Goal: Information Seeking & Learning: Learn about a topic

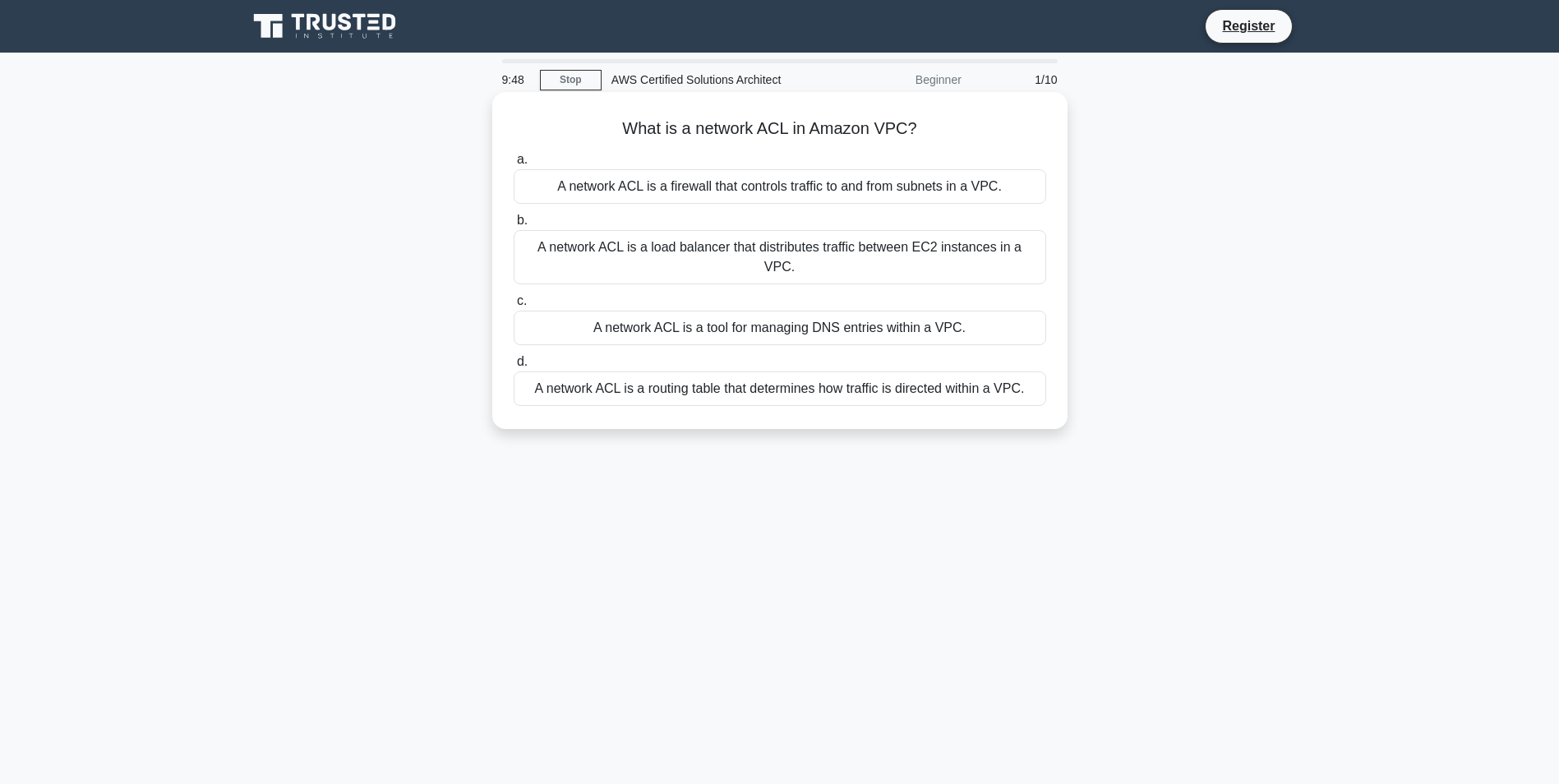
click at [795, 188] on div "A network ACL is a firewall that controls traffic to and from subnets in a VPC." at bounding box center [780, 186] width 533 height 34
click at [513, 165] on input "a. A network ACL is a firewall that controls traffic to and from subnets in a V…" at bounding box center [513, 160] width 0 height 11
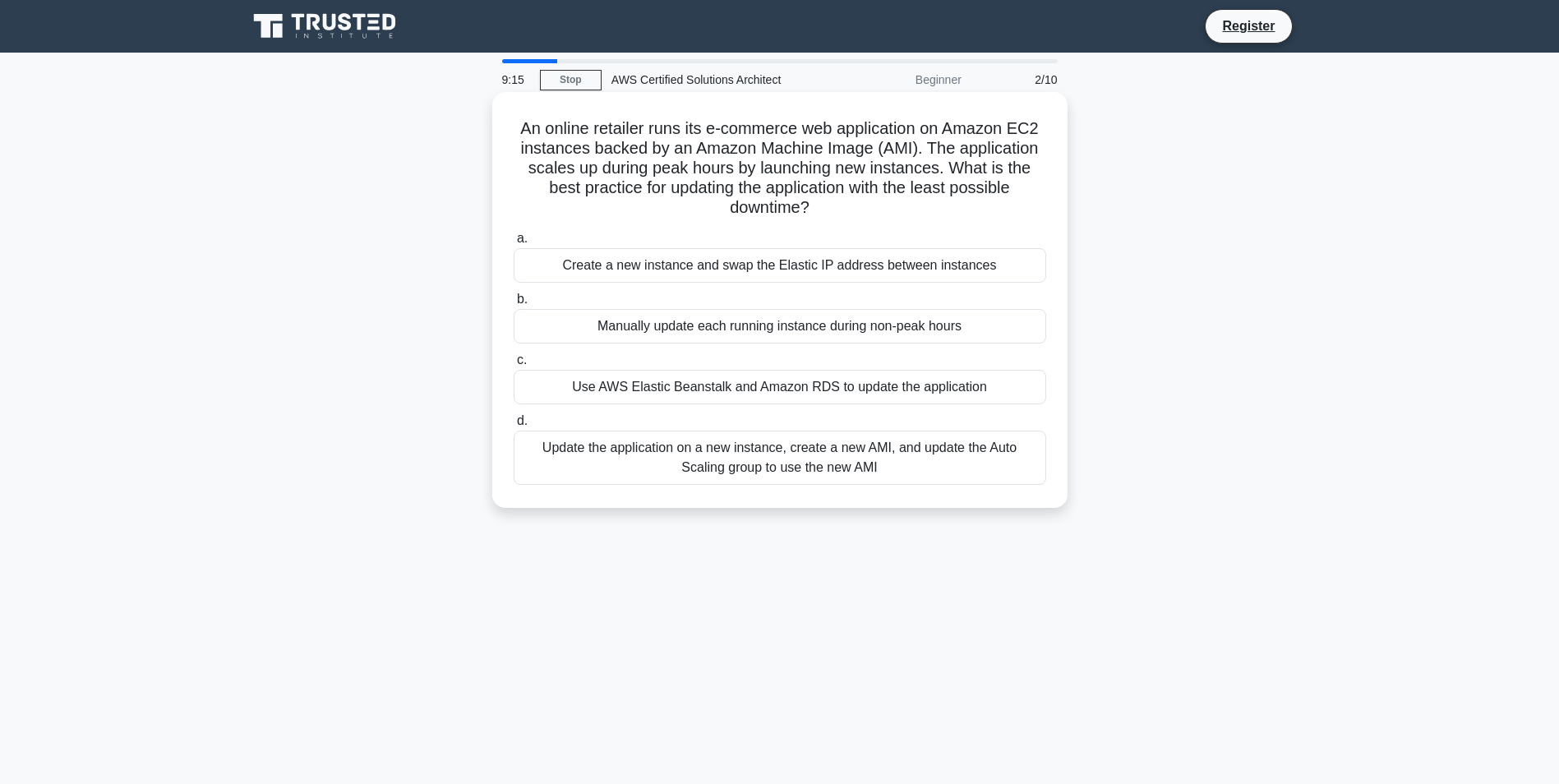
click at [885, 473] on div "Update the application on a new instance, create a new AMI, and update the Auto…" at bounding box center [780, 457] width 533 height 54
click at [513, 427] on input "d. Update the application on a new instance, create a new AMI, and update the A…" at bounding box center [513, 421] width 0 height 11
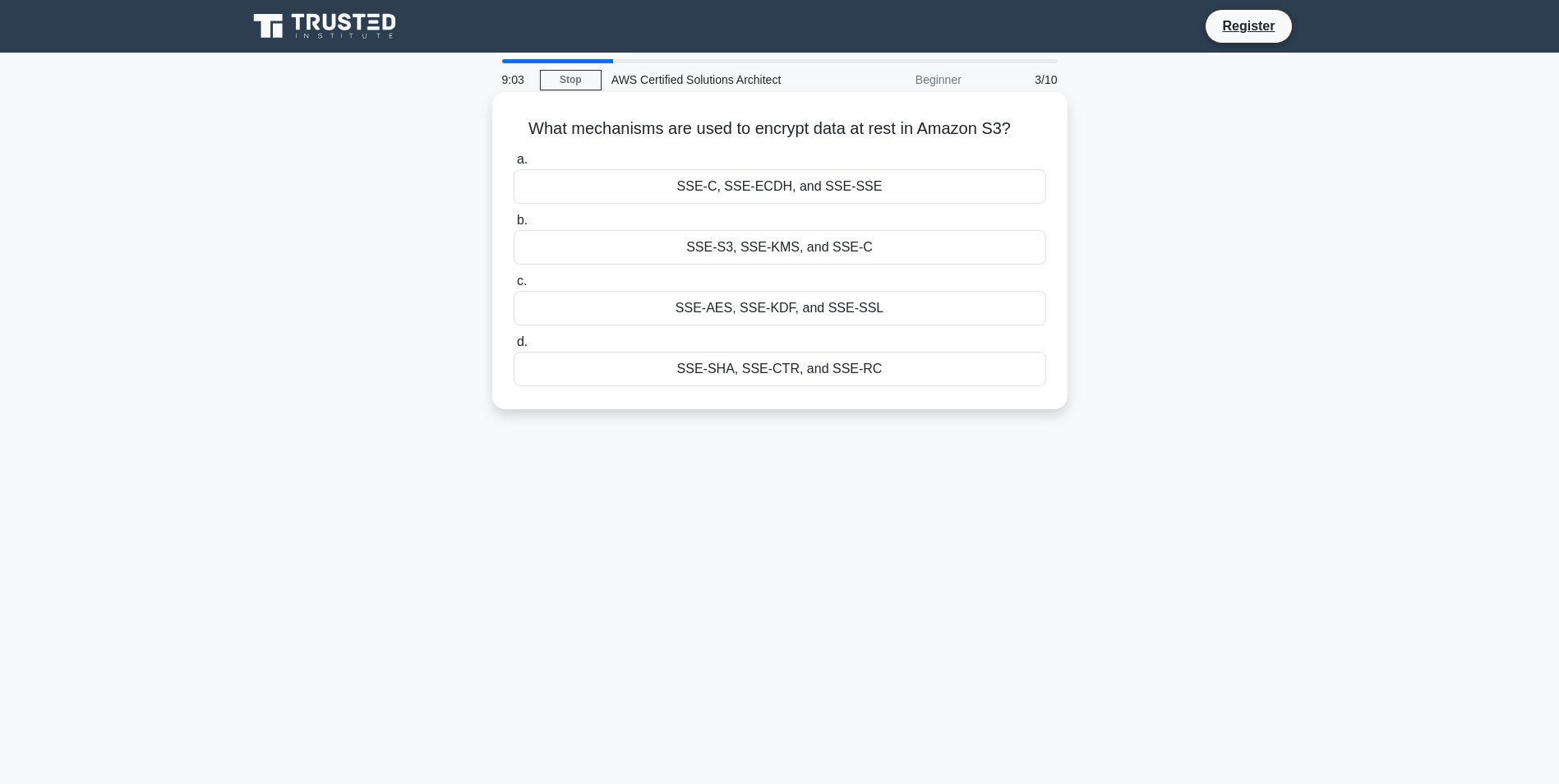
click at [779, 261] on div "SSE-S3, SSE-KMS, and SSE-C" at bounding box center [780, 247] width 533 height 34
click at [513, 226] on input "b. SSE-S3, SSE-KMS, and SSE-C" at bounding box center [513, 221] width 0 height 11
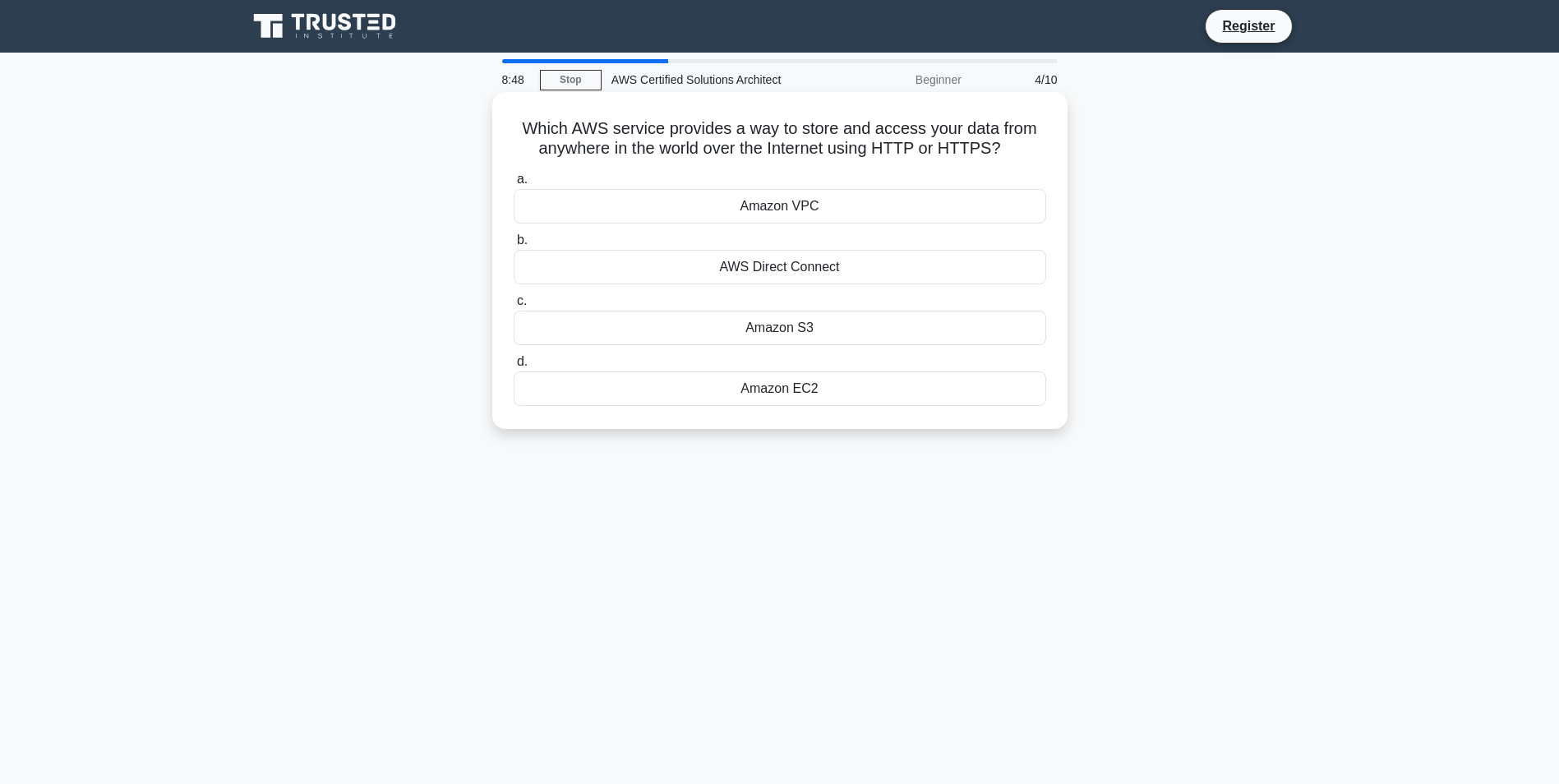
click at [815, 323] on div "Amazon S3" at bounding box center [780, 327] width 533 height 34
click at [513, 307] on input "c. Amazon S3" at bounding box center [513, 301] width 0 height 11
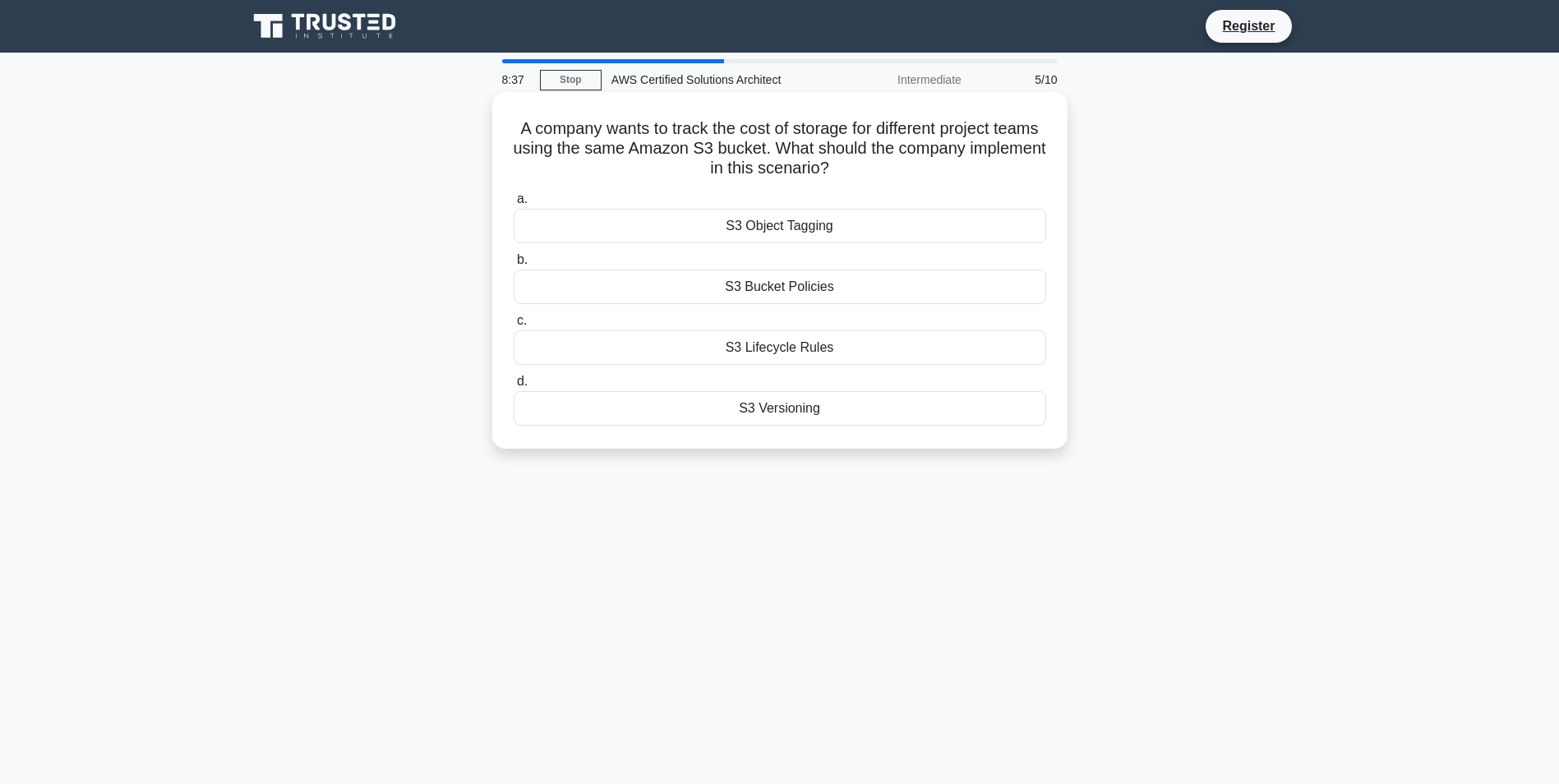
click at [813, 225] on div "S3 Object Tagging" at bounding box center [780, 226] width 533 height 34
click at [513, 205] on input "a. S3 Object Tagging" at bounding box center [513, 199] width 0 height 11
click at [830, 294] on div "Amazon S3" at bounding box center [780, 287] width 533 height 34
click at [513, 265] on input "b. Amazon S3" at bounding box center [513, 260] width 0 height 11
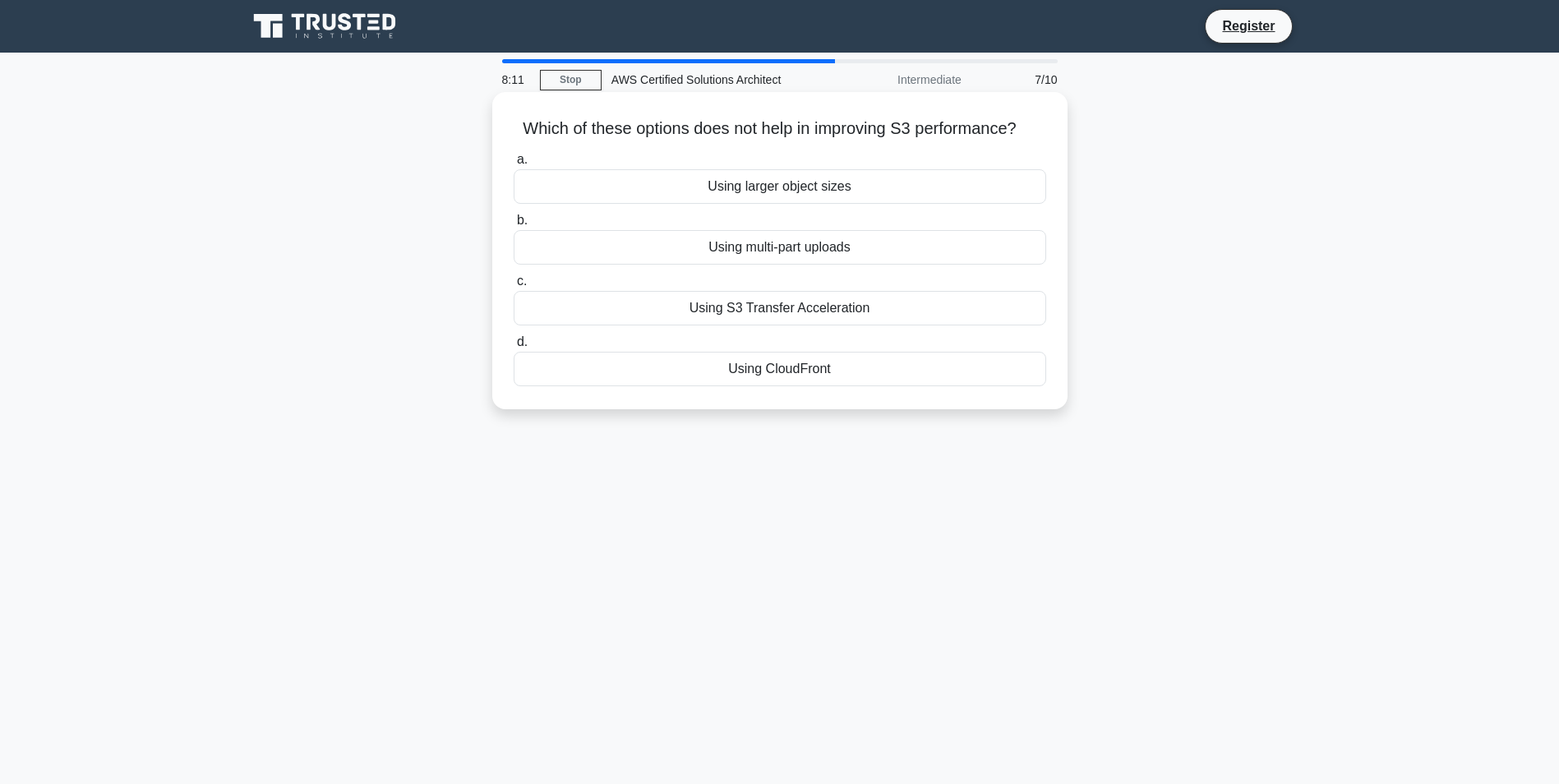
click at [864, 195] on div "Using larger object sizes" at bounding box center [780, 186] width 533 height 34
click at [513, 165] on input "a. Using larger object sizes" at bounding box center [513, 160] width 0 height 11
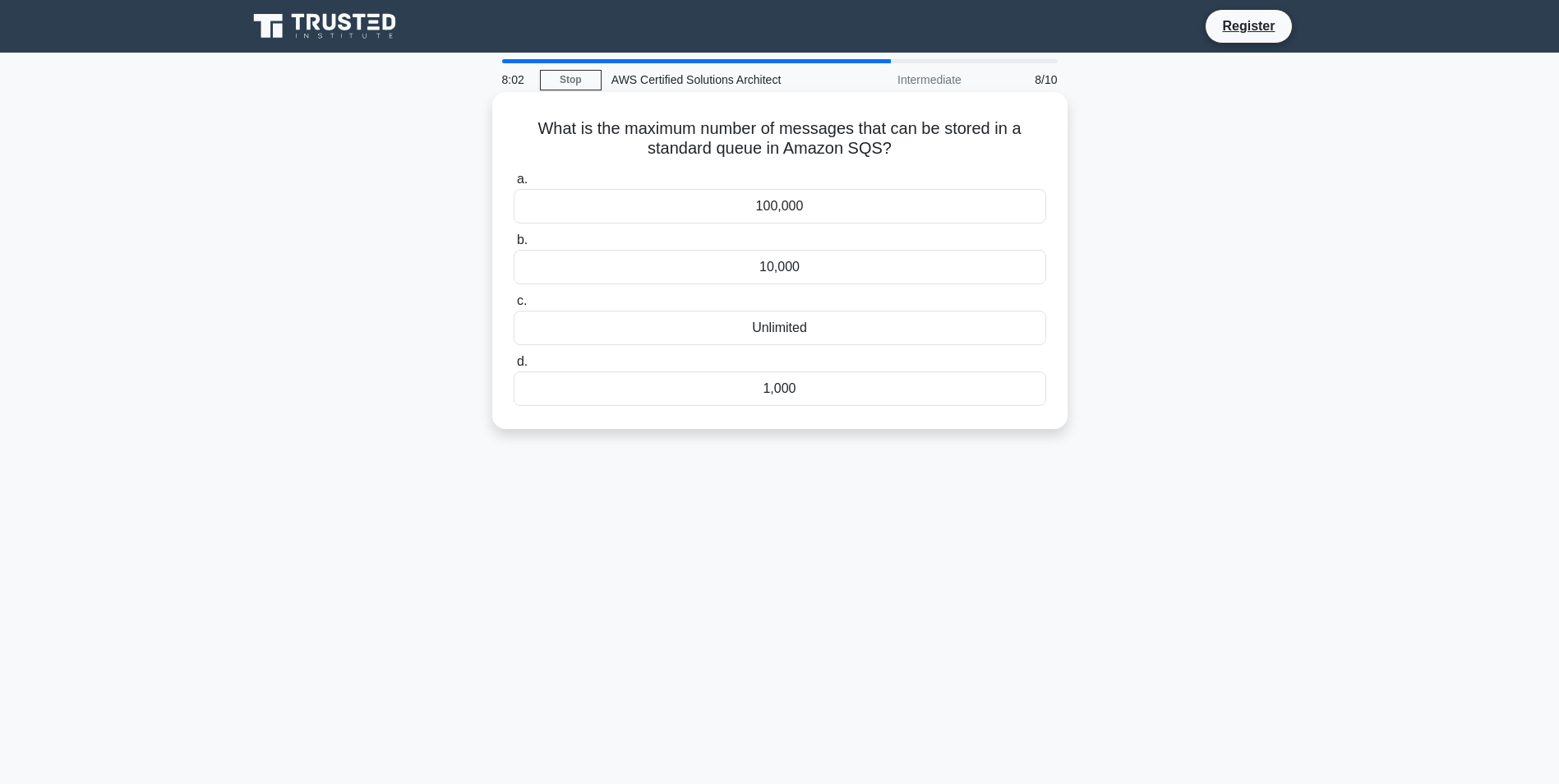
click at [817, 331] on div "Unlimited" at bounding box center [780, 327] width 533 height 34
click at [513, 307] on input "c. Unlimited" at bounding box center [513, 301] width 0 height 11
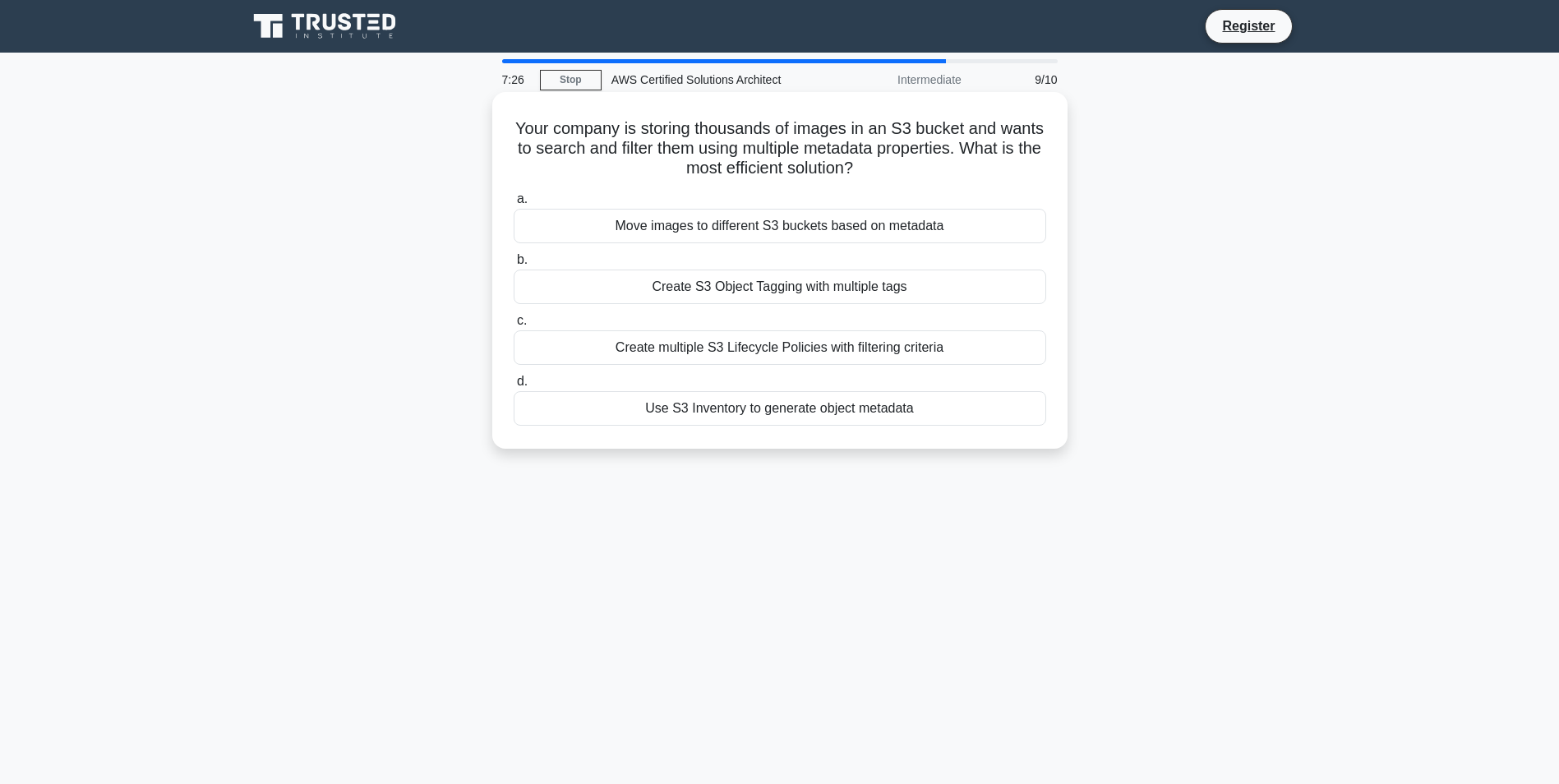
click at [805, 414] on div "Use S3 Inventory to generate object metadata" at bounding box center [780, 408] width 533 height 34
click at [513, 387] on input "d. Use S3 Inventory to generate object metadata" at bounding box center [513, 381] width 0 height 11
click at [849, 426] on div "Amazon EC2 Spot Fleet with flexible deployment" at bounding box center [780, 408] width 533 height 34
click at [513, 387] on input "d. Amazon EC2 Spot Fleet with flexible deployment" at bounding box center [513, 381] width 0 height 11
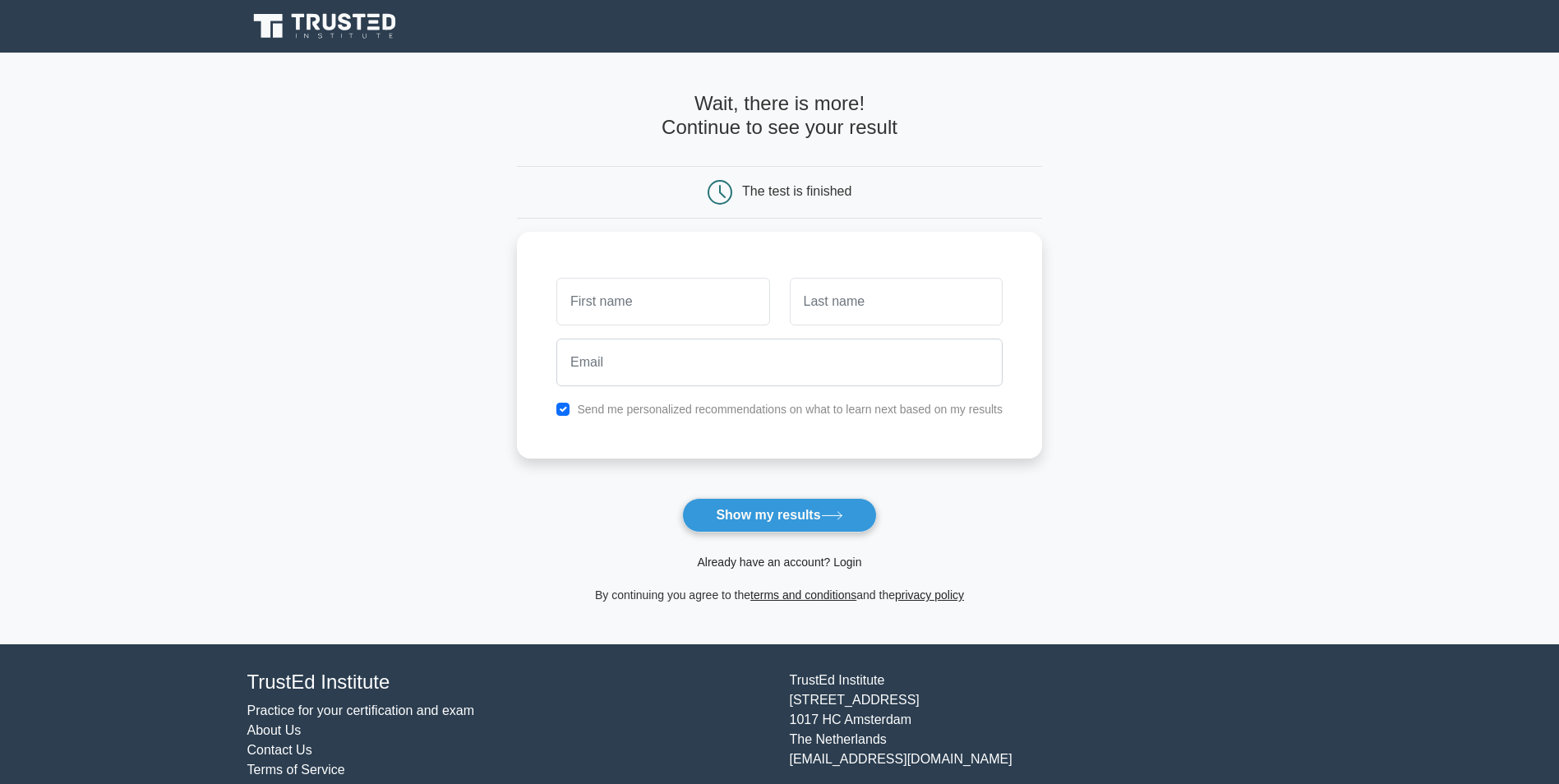
click at [780, 566] on link "Already have an account? Login" at bounding box center [779, 562] width 164 height 13
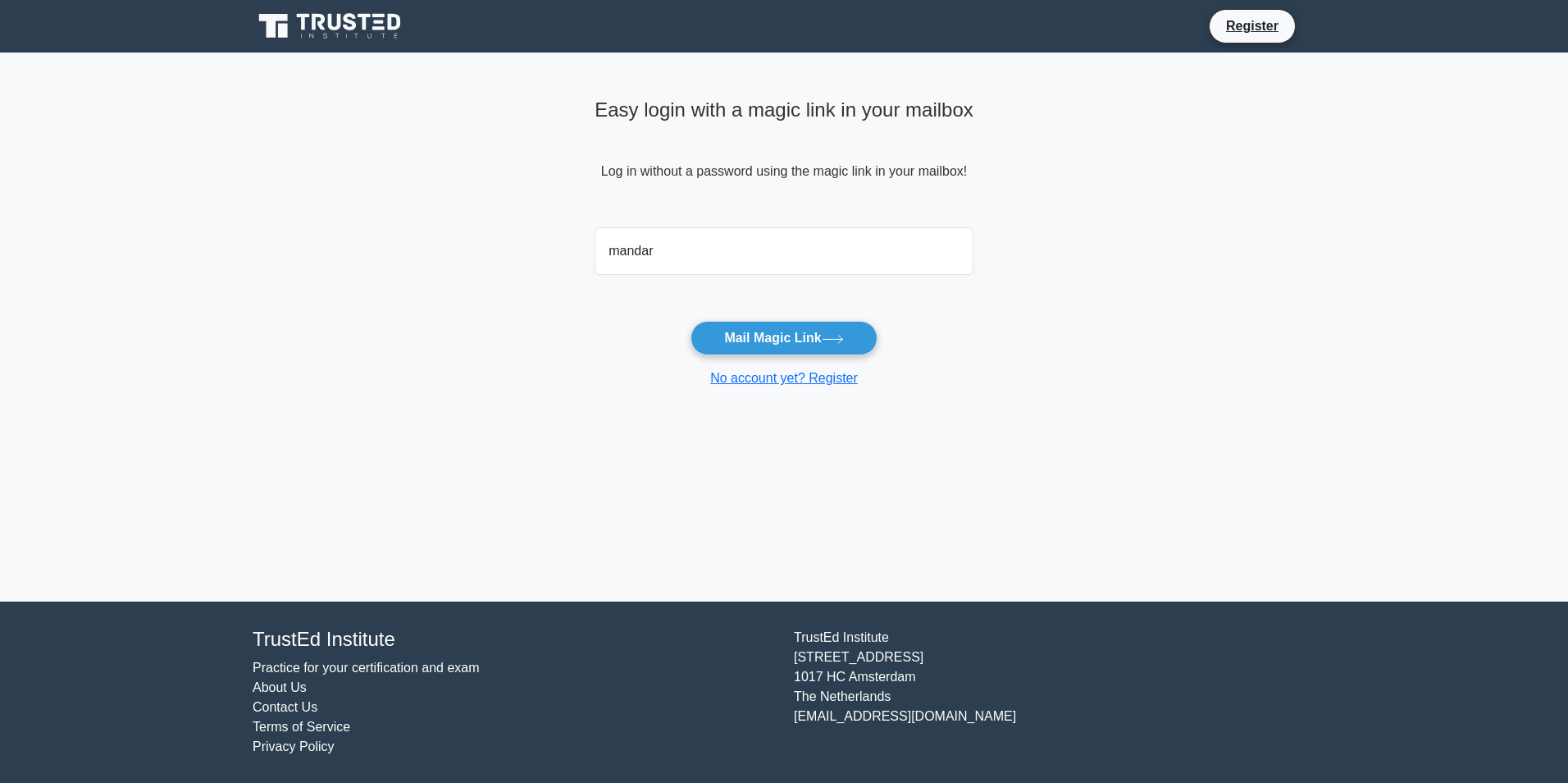
type input "[EMAIL_ADDRESS][PERSON_NAME][DOMAIN_NAME]"
click at [772, 338] on button "Mail Magic Link" at bounding box center [784, 338] width 186 height 34
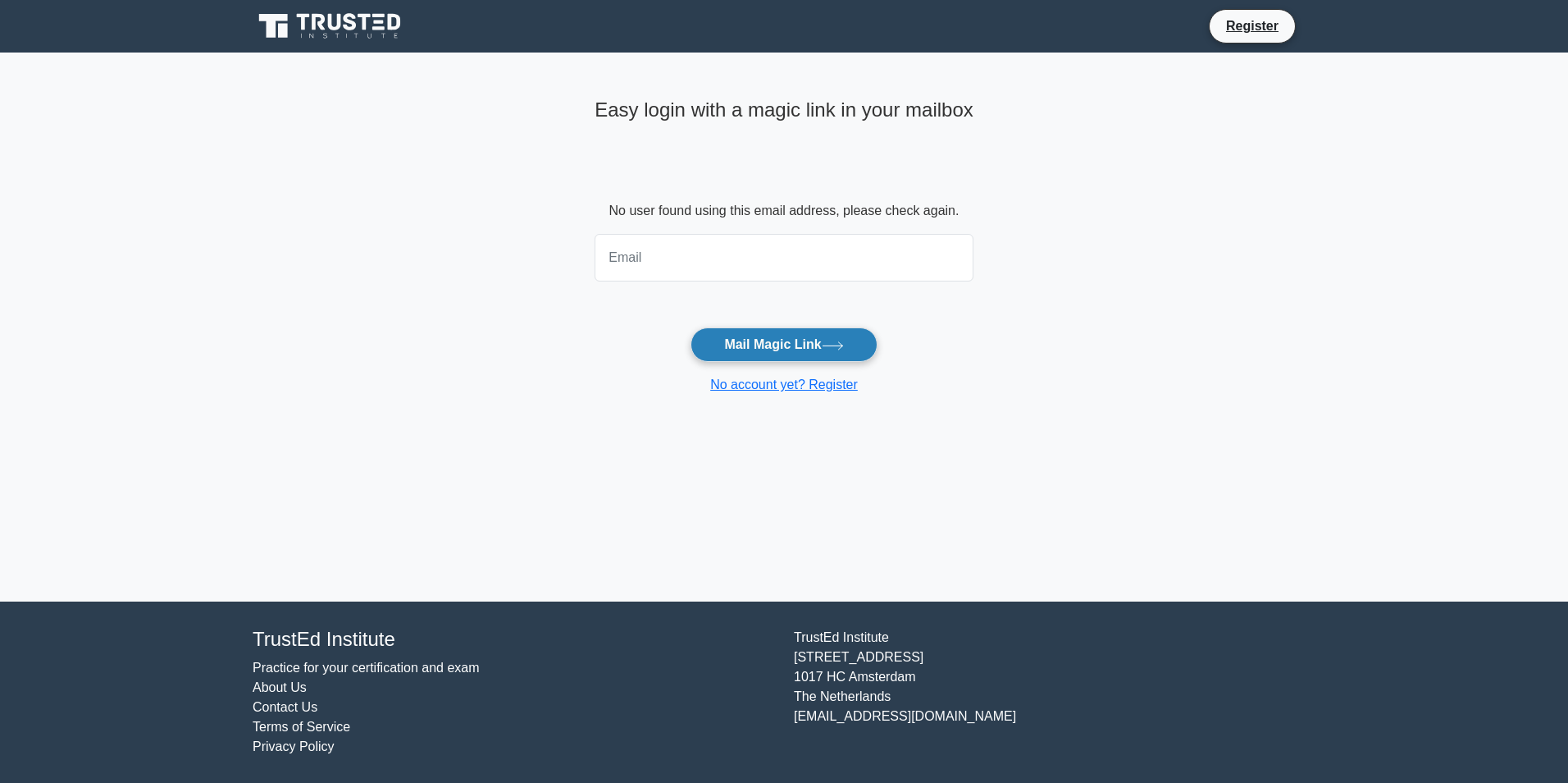
click at [808, 344] on button "Mail Magic Link" at bounding box center [784, 344] width 186 height 34
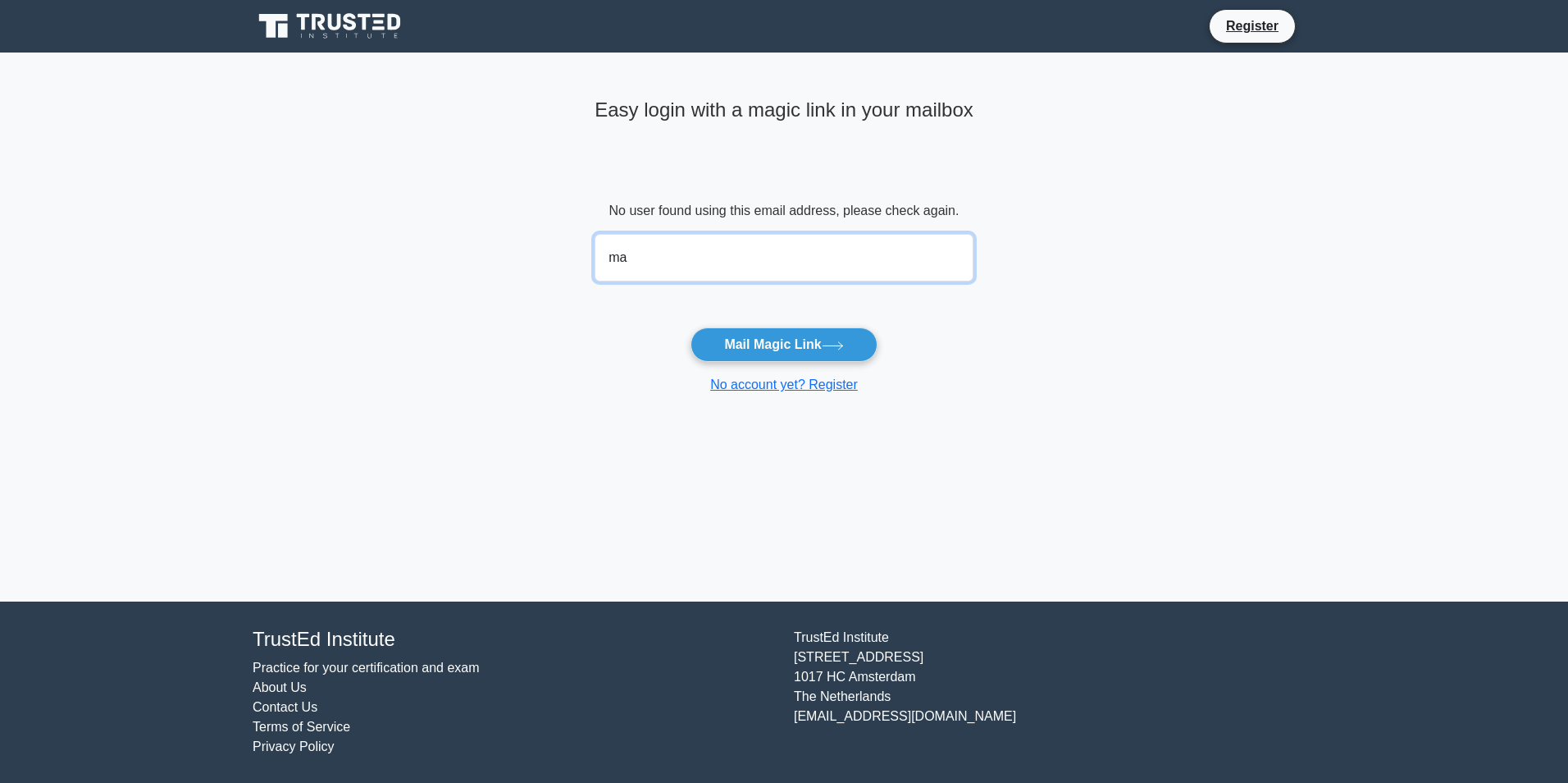
type input "mandar.auti@gmail.com"
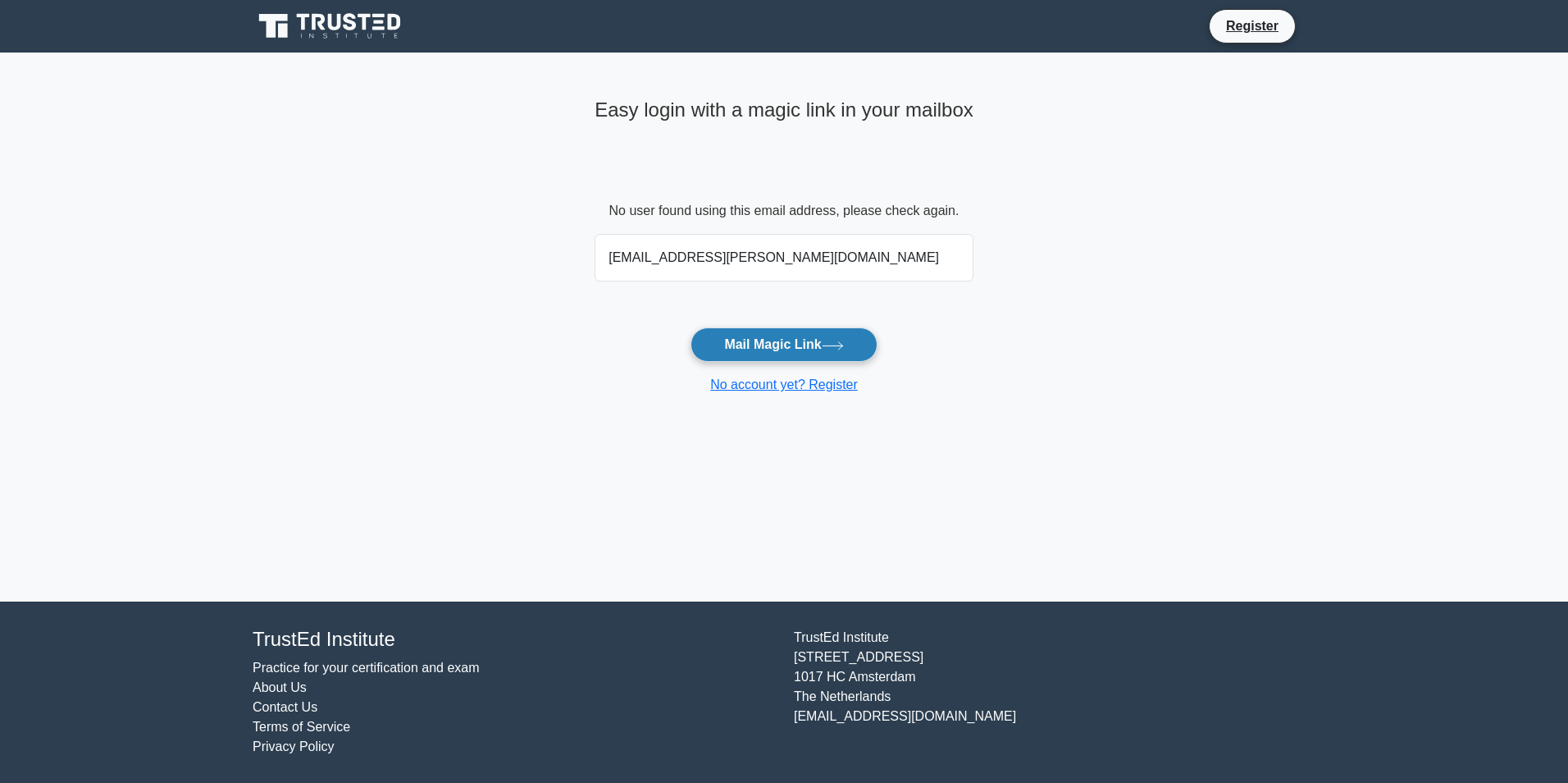
click at [770, 345] on button "Mail Magic Link" at bounding box center [784, 344] width 186 height 34
